Goal: Find specific page/section: Find specific page/section

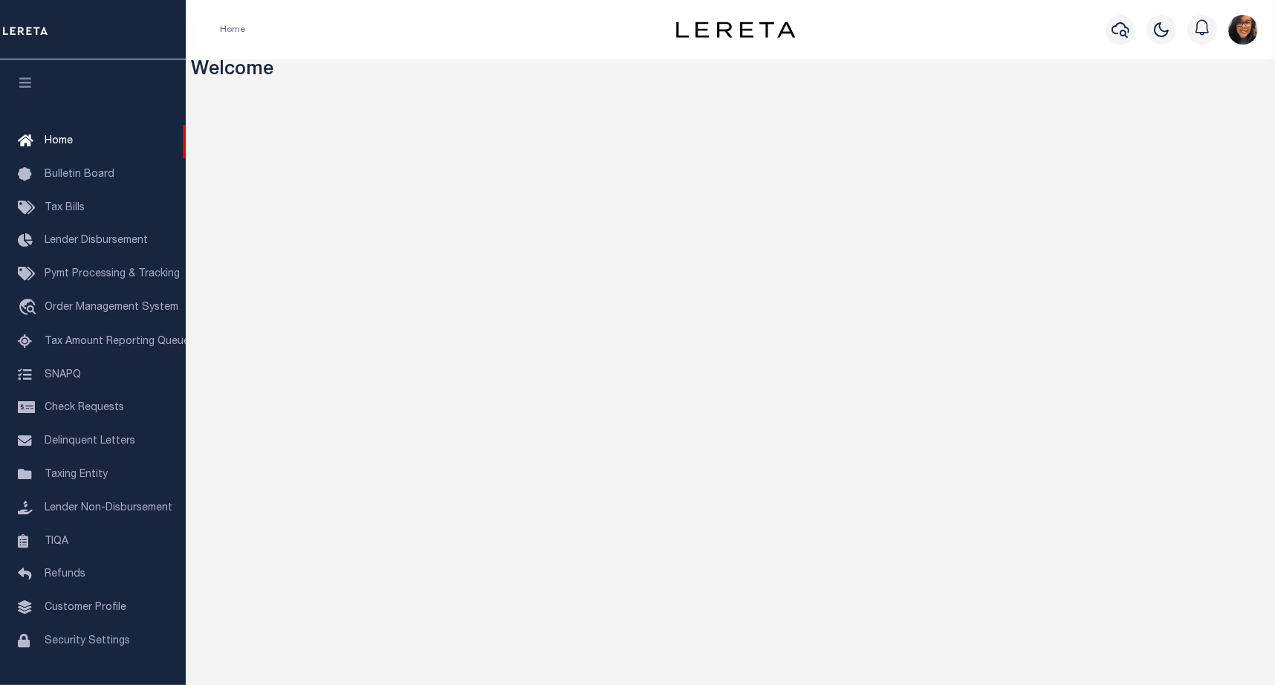
drag, startPoint x: 1118, startPoint y: 26, endPoint x: 836, endPoint y: 32, distance: 281.6
click at [836, 32] on div "Profile Sign out" at bounding box center [1044, 30] width 440 height 52
click at [120, 658] on li "Loan Onboarding" at bounding box center [93, 674] width 186 height 33
click at [1123, 27] on icon "button" at bounding box center [1120, 30] width 18 height 18
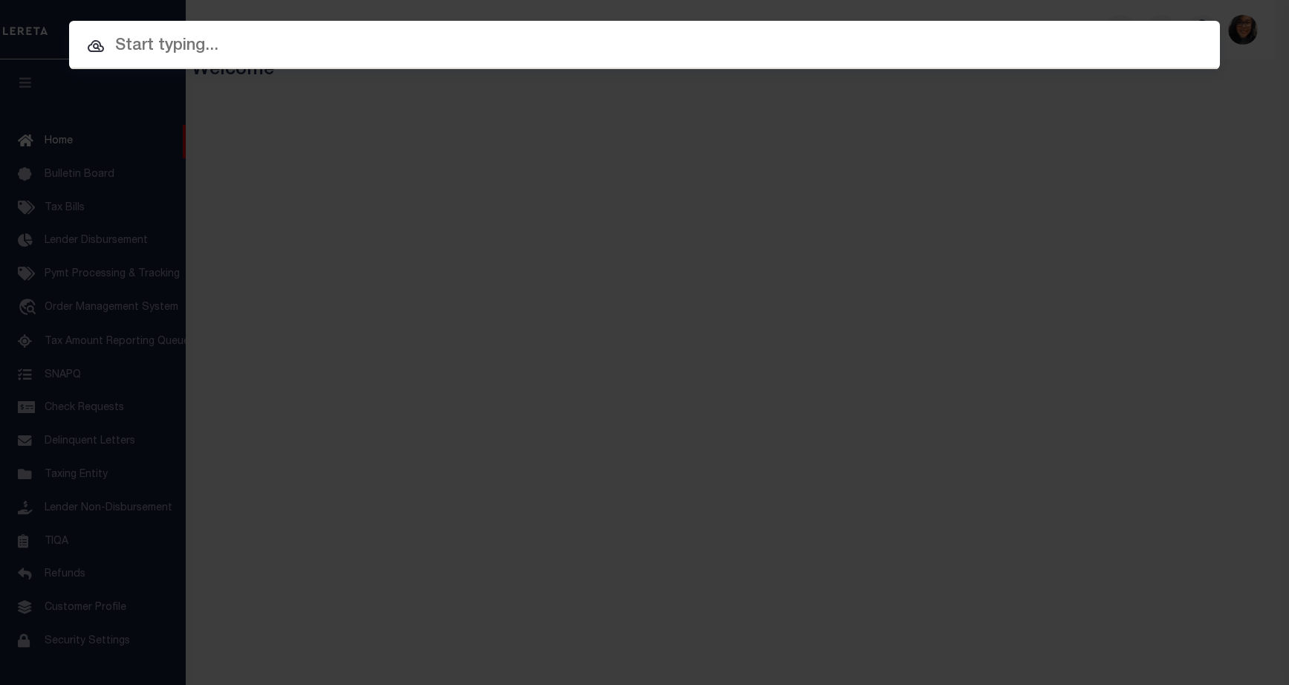
click at [198, 132] on div "Include Loans TBM Customers Borrowers Payments (Lender Non-Disb) Payments (Lend…" at bounding box center [644, 342] width 1289 height 685
click at [43, 27] on div "Include Loans TBM Customers Borrowers Payments (Lender Non-Disb) Payments (Lend…" at bounding box center [644, 342] width 1289 height 685
click at [392, 35] on input "text" at bounding box center [644, 46] width 1151 height 26
click at [547, 302] on div "Include Loans TBM Customers Borrowers Payments (Lender Non-Disb) Payments (Lend…" at bounding box center [644, 342] width 1289 height 685
click at [580, 346] on div "Include Loans TBM Customers Borrowers Payments (Lender Non-Disb) Payments (Lend…" at bounding box center [644, 342] width 1289 height 685
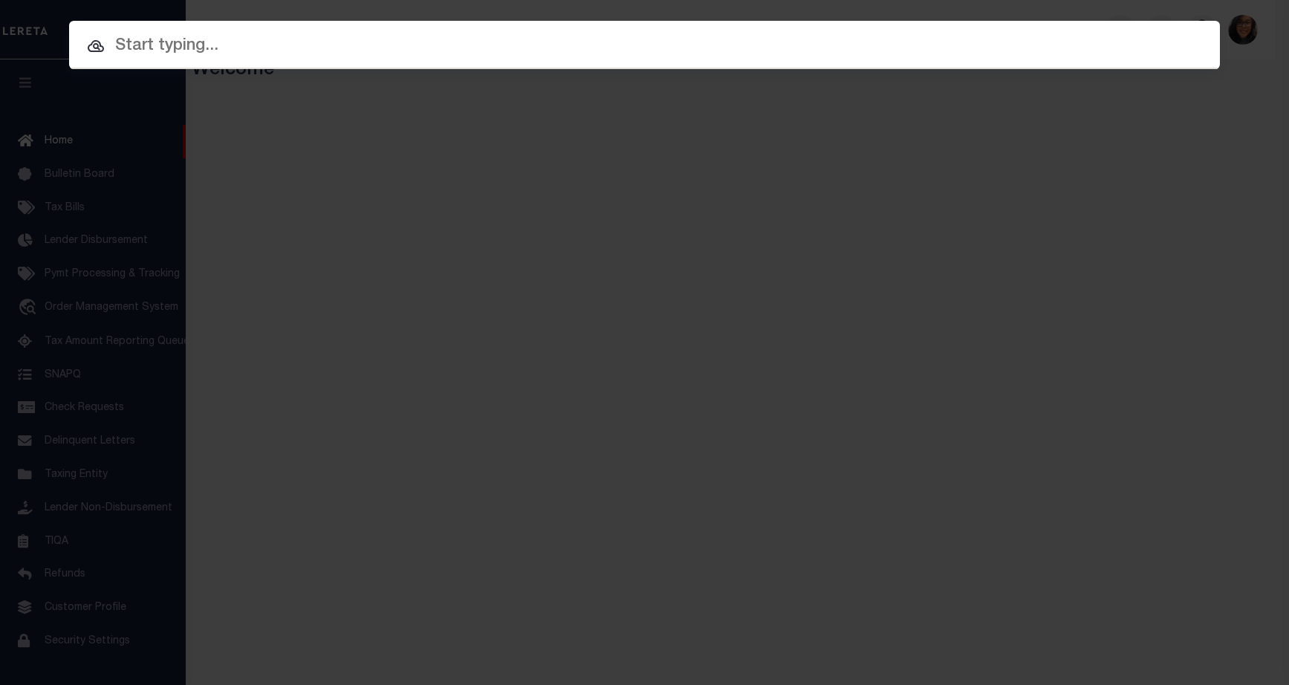
drag, startPoint x: 603, startPoint y: 385, endPoint x: 800, endPoint y: 472, distance: 215.2
click at [609, 411] on div "Include Loans TBM Customers Borrowers Payments (Lender Non-Disb) Payments (Lend…" at bounding box center [644, 342] width 1289 height 685
click at [803, 472] on div "Include Loans TBM Customers Borrowers Payments (Lender Non-Disb) Payments (Lend…" at bounding box center [644, 342] width 1289 height 685
